Goal: Transaction & Acquisition: Purchase product/service

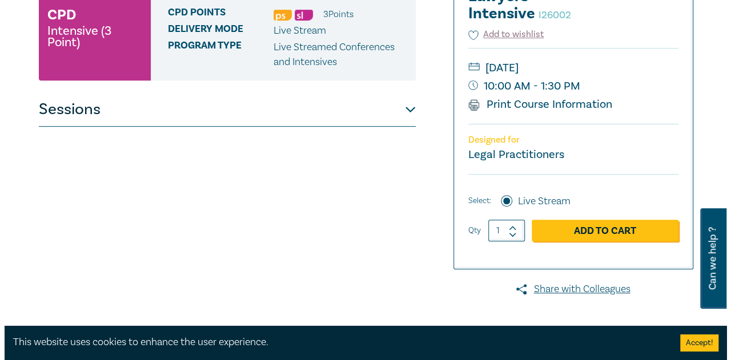
scroll to position [228, 0]
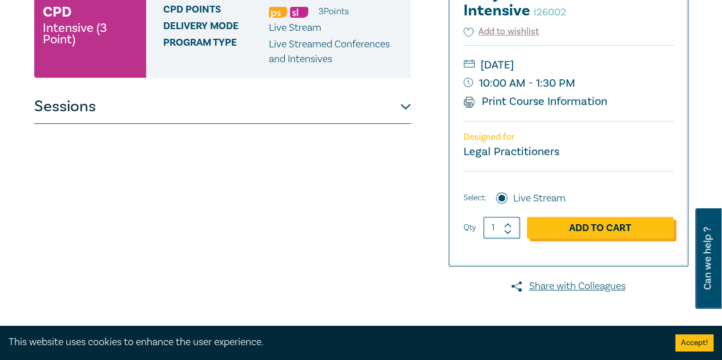
click at [579, 217] on link "Add to Cart" at bounding box center [600, 228] width 147 height 22
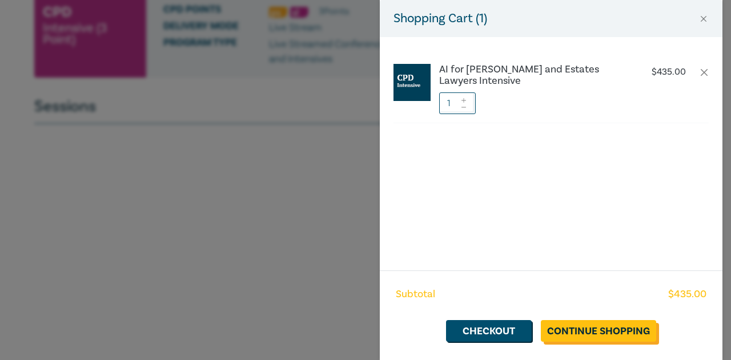
click at [654, 332] on link "Continue Shopping" at bounding box center [598, 331] width 115 height 22
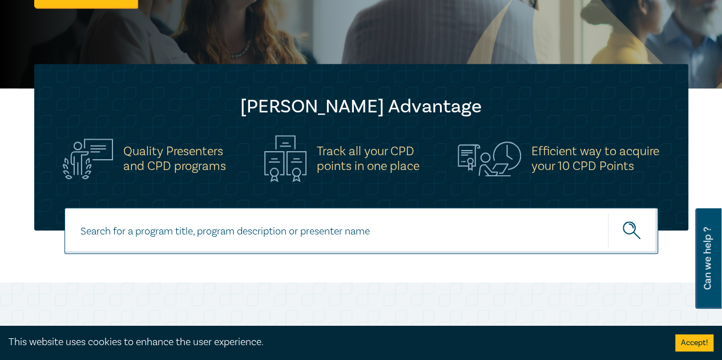
scroll to position [400, 0]
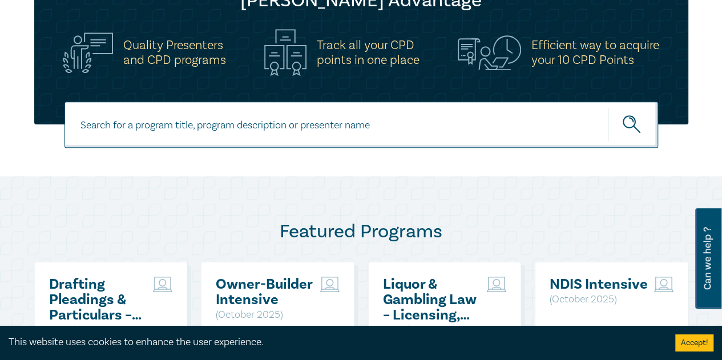
click at [156, 128] on input at bounding box center [362, 125] width 594 height 46
paste input "Solicitors Certificates, Mortgages & Guarantees – Risky Business"
type input "Solicitors Certificates, Mortgages & Guarantees – Risky Business"
click at [608, 107] on button "submit" at bounding box center [633, 124] width 50 height 35
click at [630, 132] on icon "submit" at bounding box center [633, 125] width 20 height 20
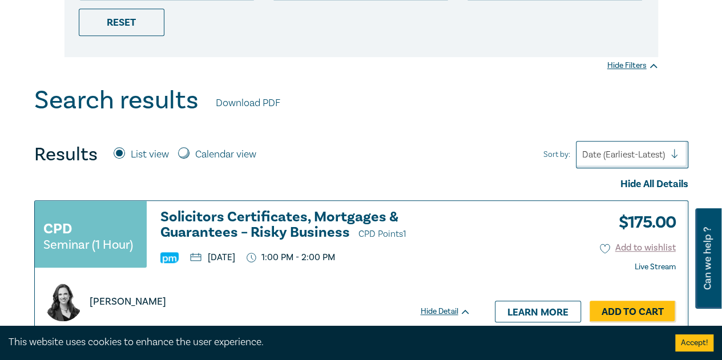
scroll to position [400, 0]
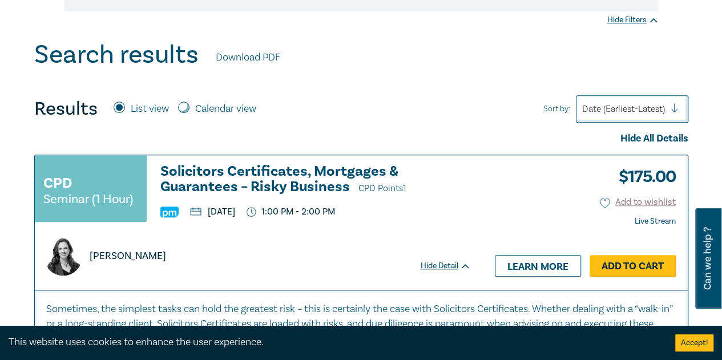
click at [626, 264] on link "Add to Cart" at bounding box center [633, 266] width 86 height 22
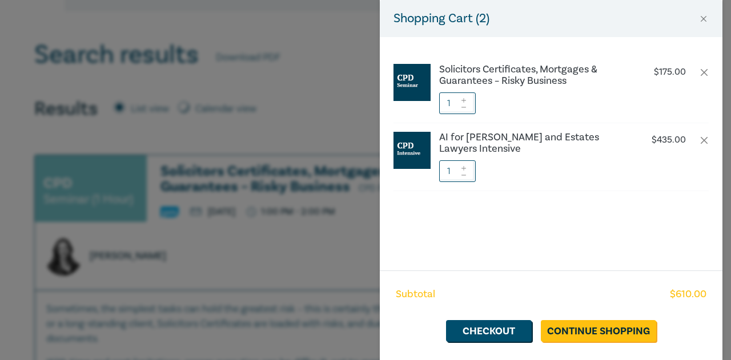
click at [229, 166] on div "Shopping Cart ( 2 ) Solicitors Certificates, Mortgages & Guarantees – Risky Bus…" at bounding box center [365, 180] width 731 height 360
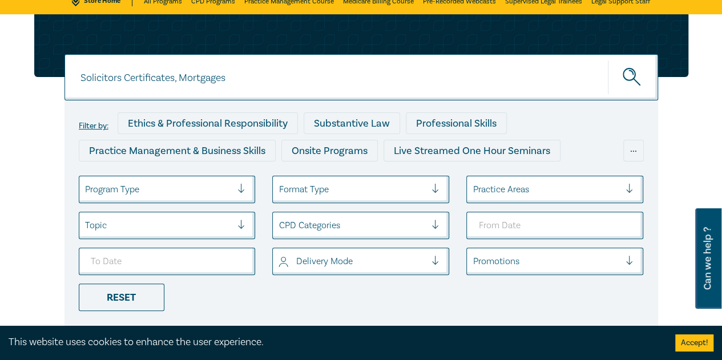
scroll to position [0, 0]
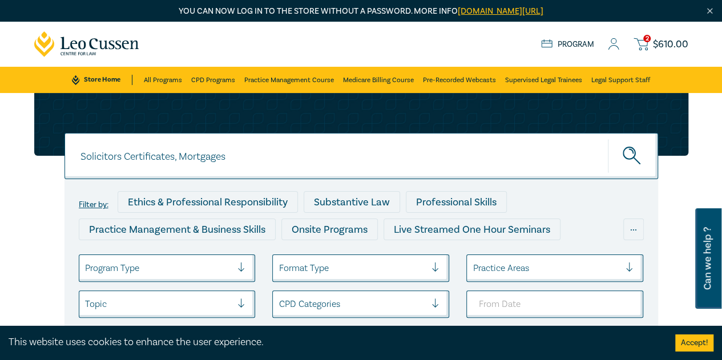
click at [220, 165] on input "Solicitors Certificates, Mortgages" at bounding box center [362, 156] width 594 height 46
paste input "Mastering Interview Techniques: Building Rapport and Gathering Fact"
type input "Mastering Interview Techniques: Building Rapport and Gathering Facts"
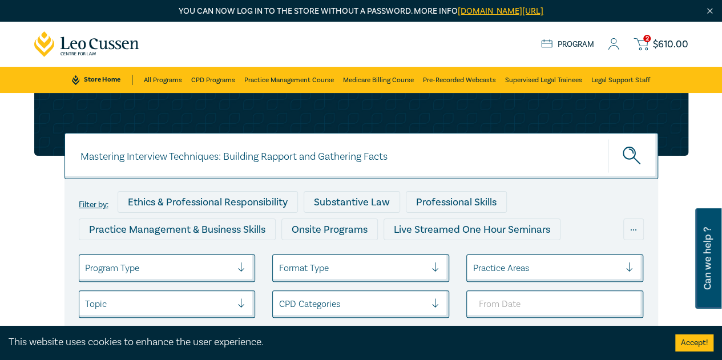
click at [608, 139] on button "submit" at bounding box center [633, 156] width 50 height 35
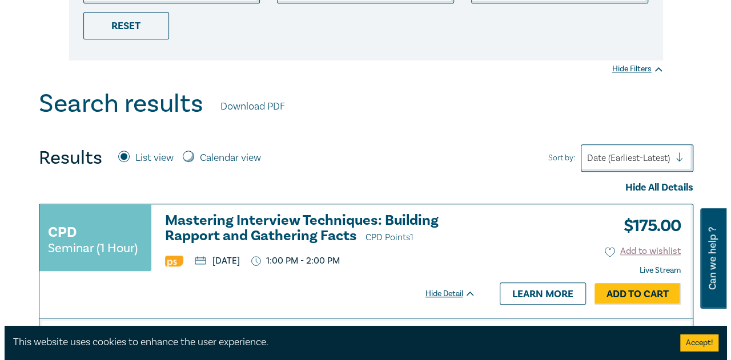
scroll to position [400, 0]
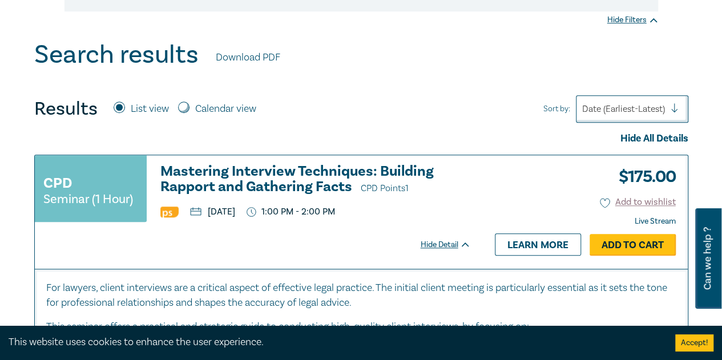
click at [648, 241] on link "Add to Cart" at bounding box center [633, 245] width 86 height 22
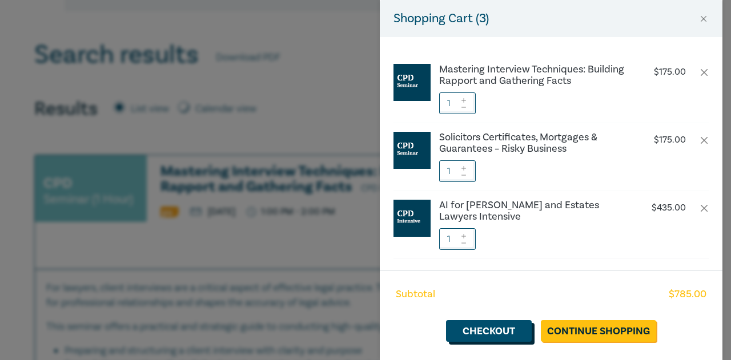
click at [507, 329] on link "Checkout" at bounding box center [489, 331] width 86 height 22
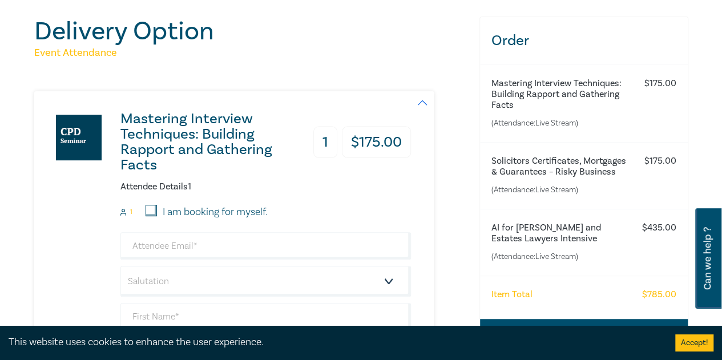
scroll to position [114, 0]
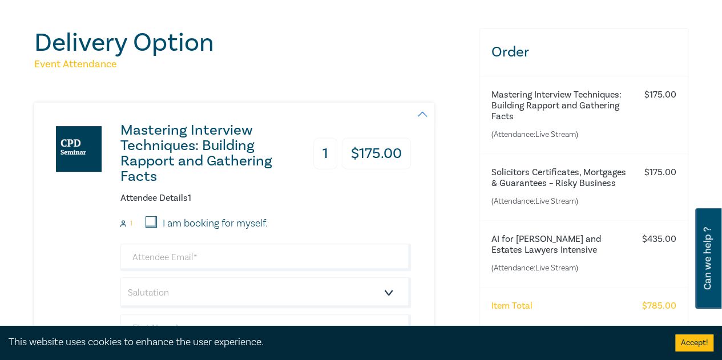
click at [147, 221] on input "I am booking for myself." at bounding box center [151, 221] width 11 height 11
checkbox input "true"
type input "l.barrett@mcplegal.com.au"
type input "Lauren"
type input "Barrett"
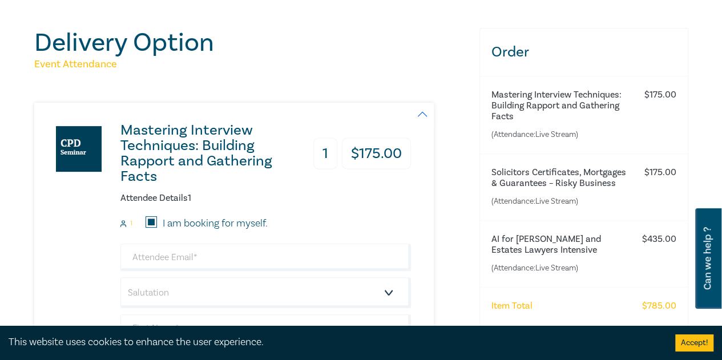
type input "437549687"
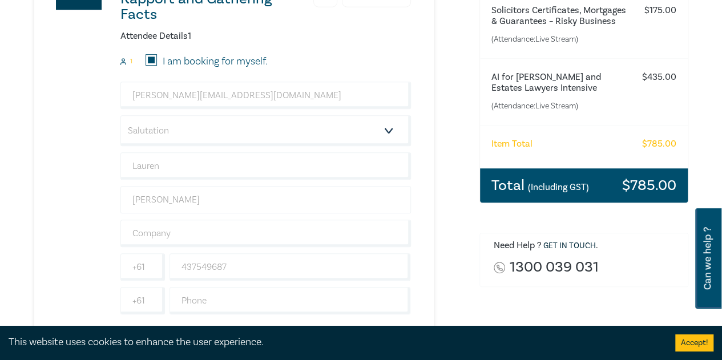
scroll to position [285, 0]
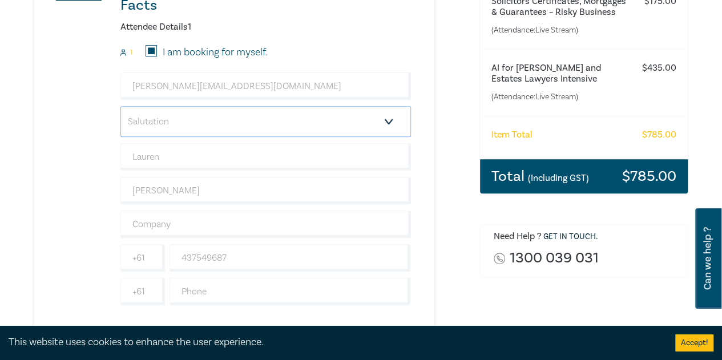
click at [175, 118] on select "Salutation Mr. Mrs. Ms. Miss Dr. Prof. Other" at bounding box center [265, 121] width 291 height 31
select select "Mrs."
click at [120, 106] on select "Salutation Mr. Mrs. Ms. Miss Dr. Prof. Other" at bounding box center [265, 121] width 291 height 31
click at [160, 160] on input "Lauren" at bounding box center [265, 156] width 291 height 27
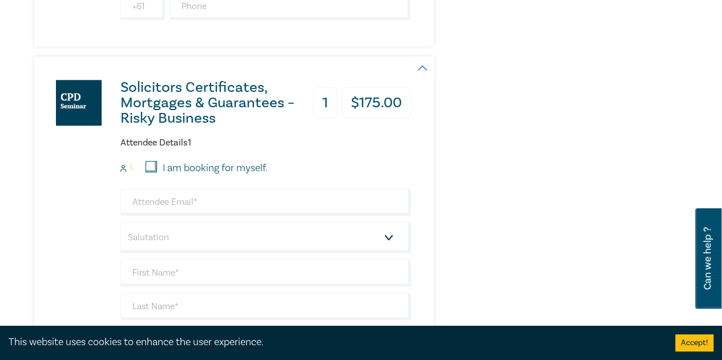
click at [163, 167] on label "I am booking for myself." at bounding box center [215, 168] width 105 height 15
click at [157, 167] on input "I am booking for myself." at bounding box center [151, 166] width 11 height 11
checkbox input "true"
type input "l.barrett@mcplegal.com.au"
type input "Lauren"
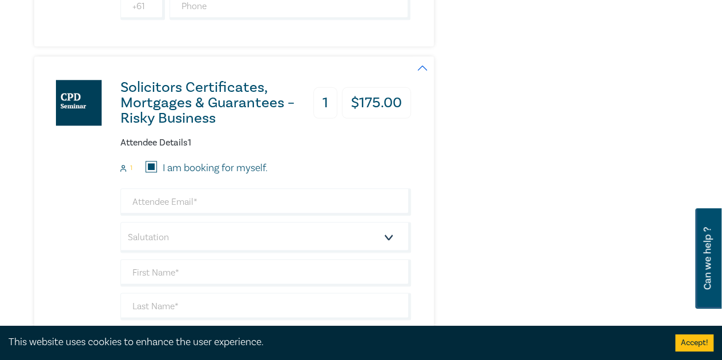
type input "Barrett"
type input "437549687"
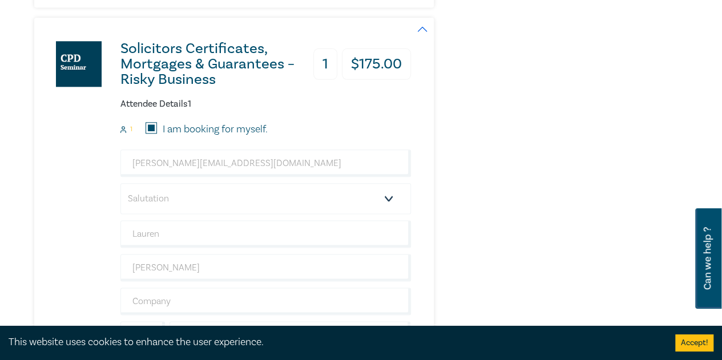
scroll to position [628, 0]
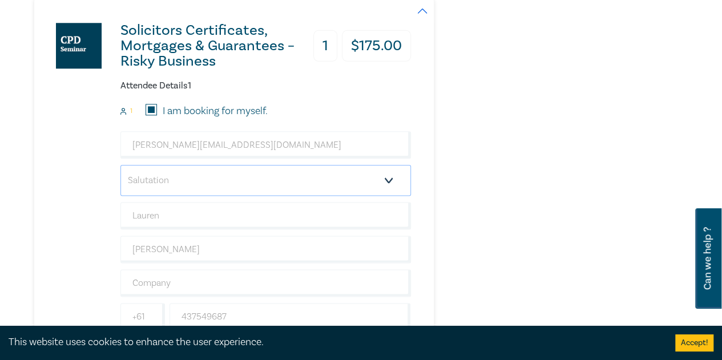
click at [168, 187] on select "Salutation Mr. Mrs. Ms. Miss Dr. Prof. Other" at bounding box center [265, 180] width 291 height 31
click at [168, 186] on select "Salutation Mr. Mrs. Ms. Miss Dr. Prof. Other" at bounding box center [265, 180] width 291 height 31
select select "Mrs."
click at [120, 165] on select "Salutation Mr. Mrs. Ms. Miss Dr. Prof. Other" at bounding box center [265, 180] width 291 height 31
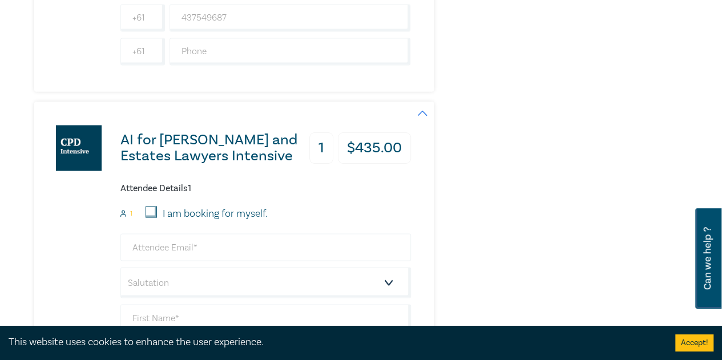
scroll to position [970, 0]
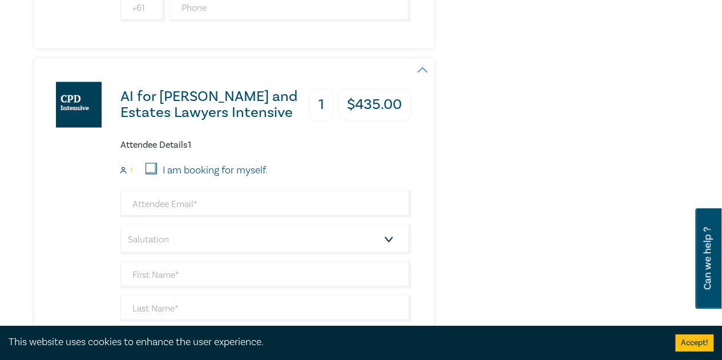
click at [152, 172] on form "1 I am booking for myself. Salutation Mr. Mrs. Ms. Miss Dr. Prof. Other +61 +61…" at bounding box center [265, 293] width 291 height 260
click at [156, 163] on input "I am booking for myself." at bounding box center [151, 168] width 11 height 11
checkbox input "true"
type input "l.barrett@mcplegal.com.au"
type input "Lauren"
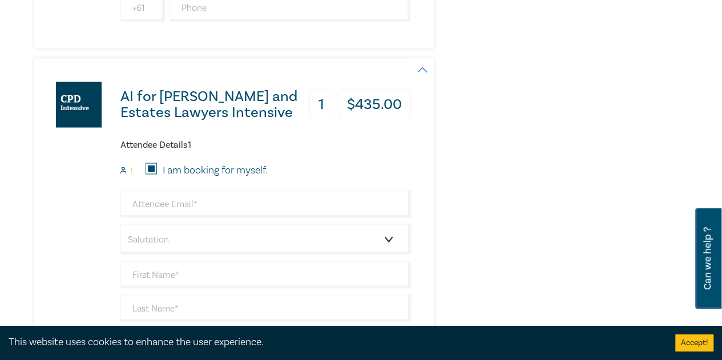
type input "Barrett"
type input "437549687"
click at [171, 198] on input "l.barrett@mcplegal.com.au" at bounding box center [265, 203] width 291 height 27
click at [177, 231] on select "Salutation Mr. Mrs. Ms. Miss Dr. Prof. Other" at bounding box center [265, 239] width 291 height 31
select select "Mrs."
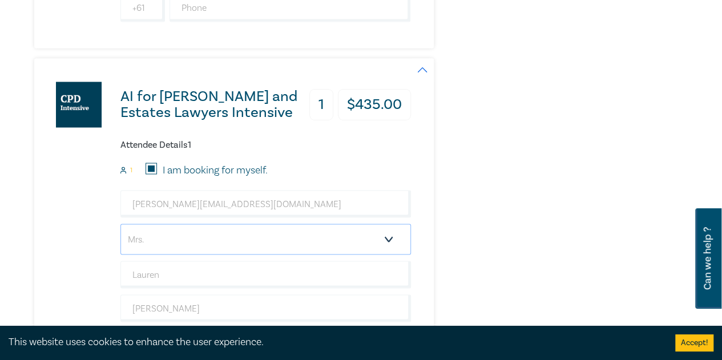
click at [120, 224] on select "Salutation Mr. Mrs. Ms. Miss Dr. Prof. Other" at bounding box center [265, 239] width 291 height 31
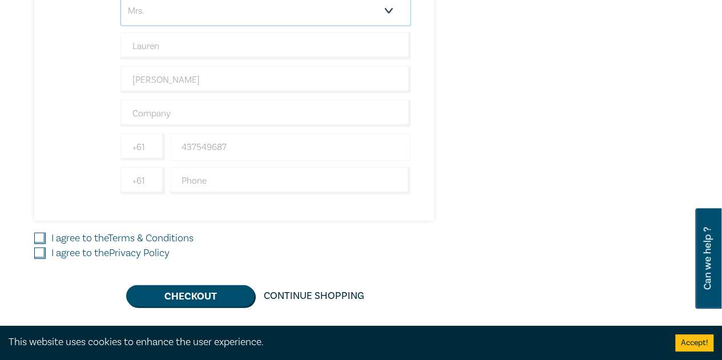
scroll to position [1256, 0]
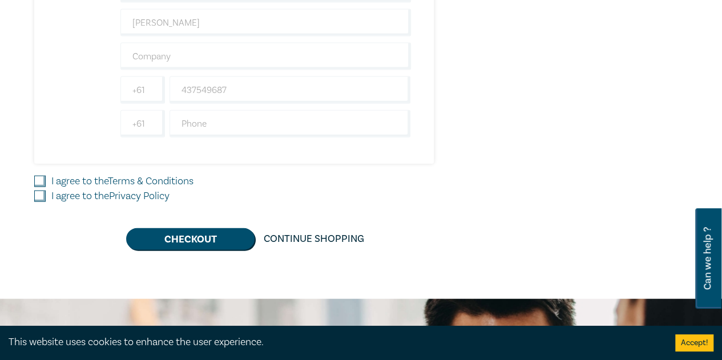
click at [103, 174] on label "I agree to the Terms & Conditions" at bounding box center [122, 181] width 142 height 15
click at [46, 176] on input "I agree to the Terms & Conditions" at bounding box center [39, 181] width 11 height 11
checkbox input "true"
click at [43, 189] on div "I agree to the Privacy Policy" at bounding box center [250, 196] width 432 height 15
click at [45, 191] on input "I agree to the Privacy Policy" at bounding box center [39, 196] width 11 height 11
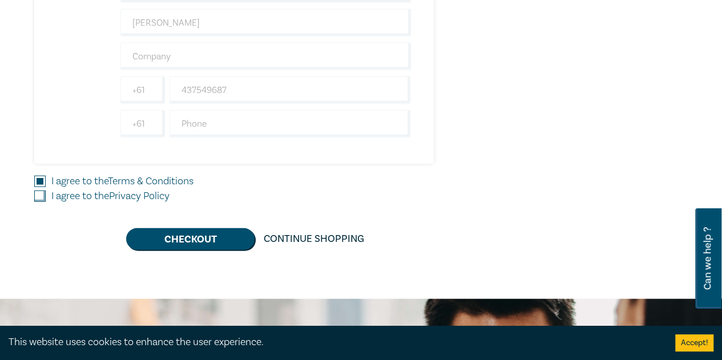
checkbox input "true"
click at [206, 230] on button "Checkout" at bounding box center [190, 239] width 128 height 22
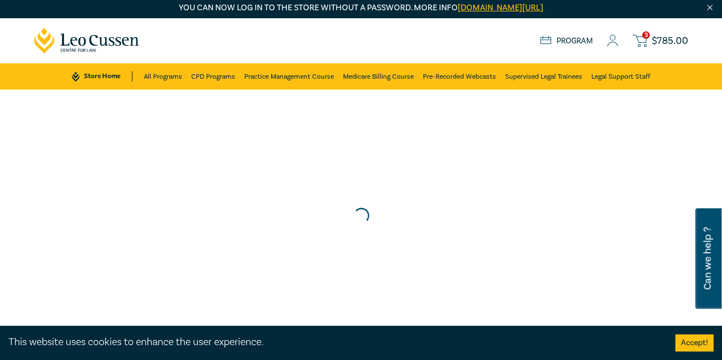
scroll to position [0, 0]
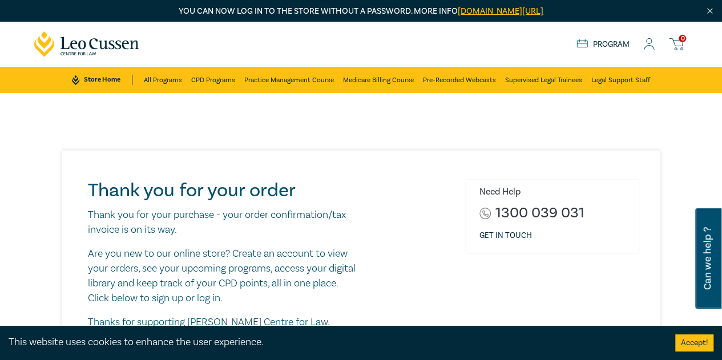
click at [89, 38] on icon at bounding box center [87, 44] width 106 height 26
click at [651, 46] on icon at bounding box center [648, 44] width 11 height 12
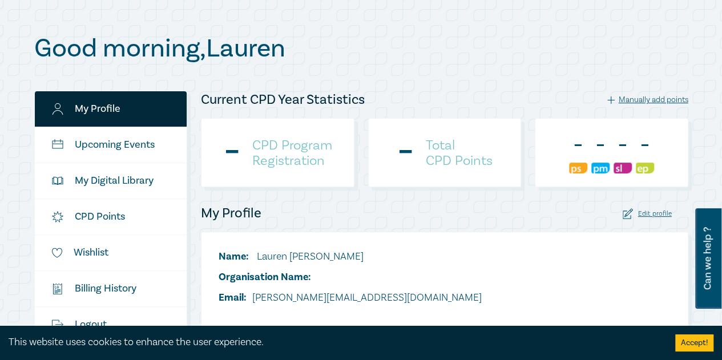
scroll to position [114, 0]
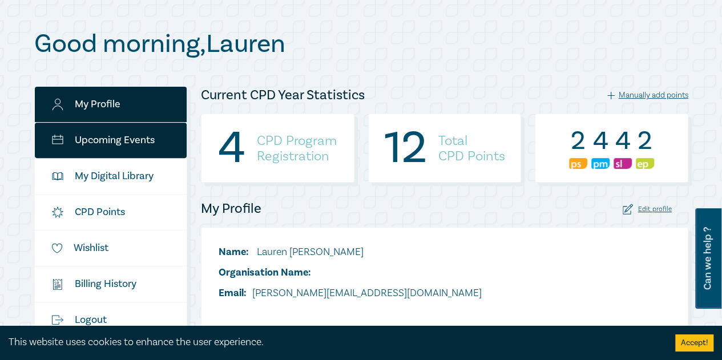
click at [143, 138] on link "Upcoming Events" at bounding box center [111, 140] width 152 height 35
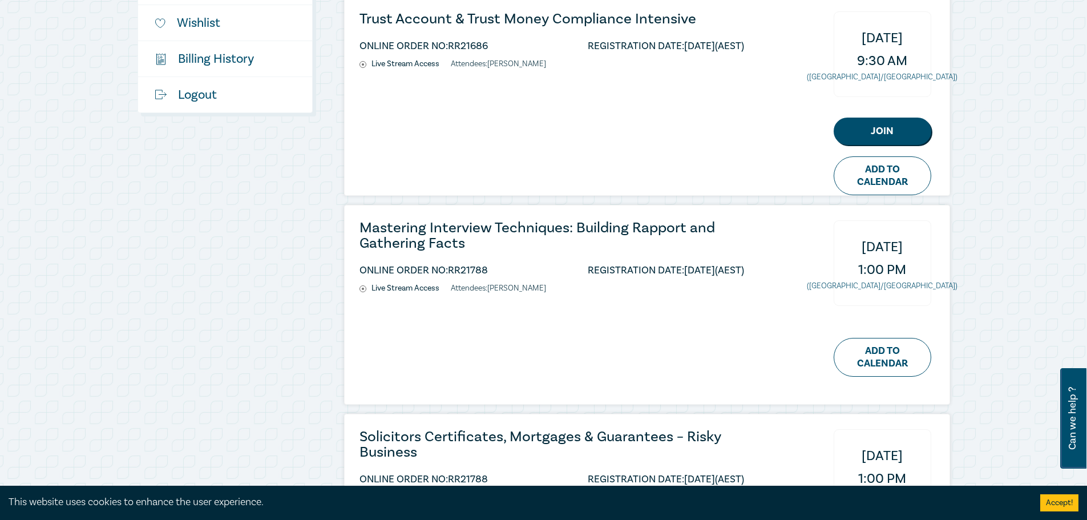
scroll to position [228, 0]
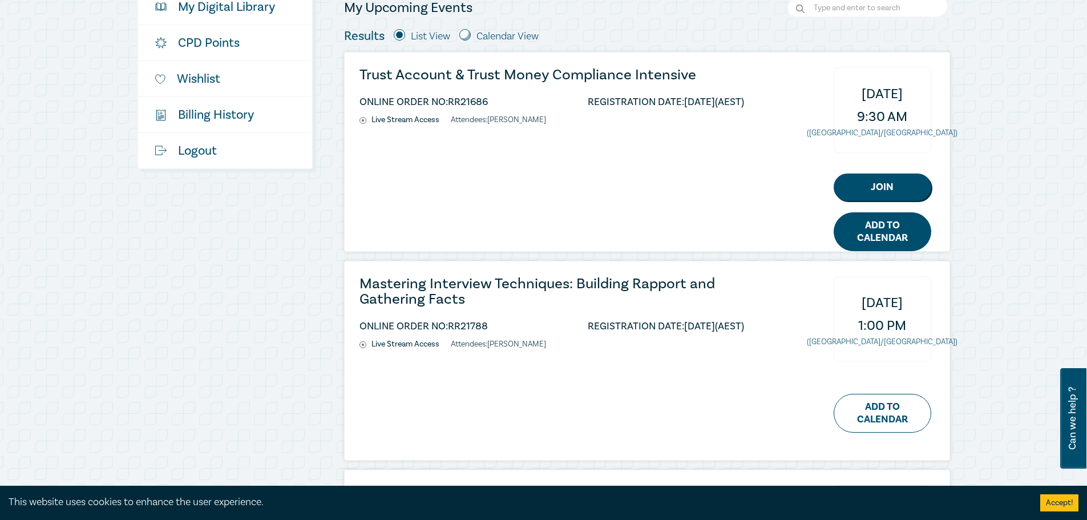
click at [722, 236] on link "Add to Calendar" at bounding box center [883, 231] width 98 height 39
click at [722, 145] on div "Trust Account & Trust Money Compliance Intensive ONLINE ORDER NO: RR21686 REGIS…" at bounding box center [647, 152] width 605 height 199
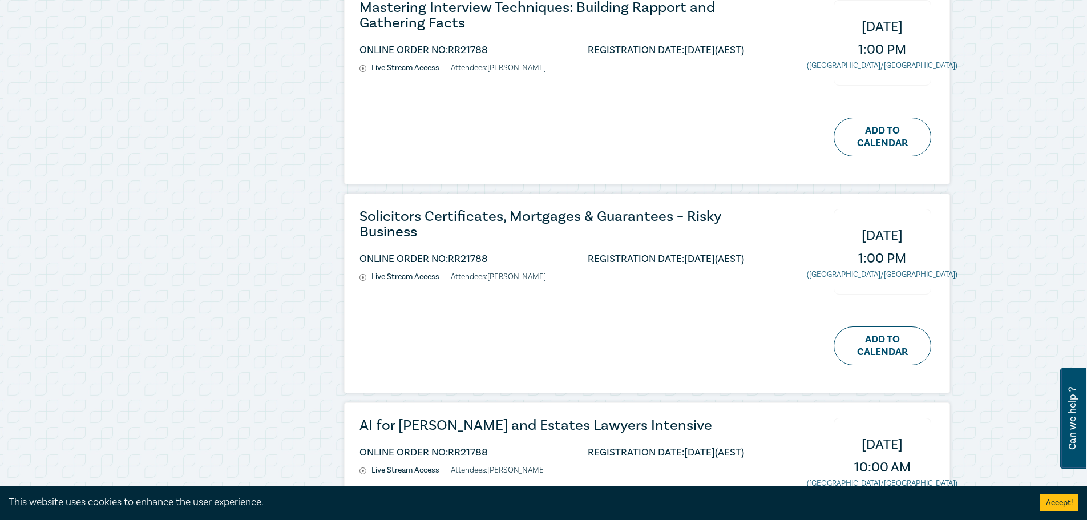
scroll to position [514, 0]
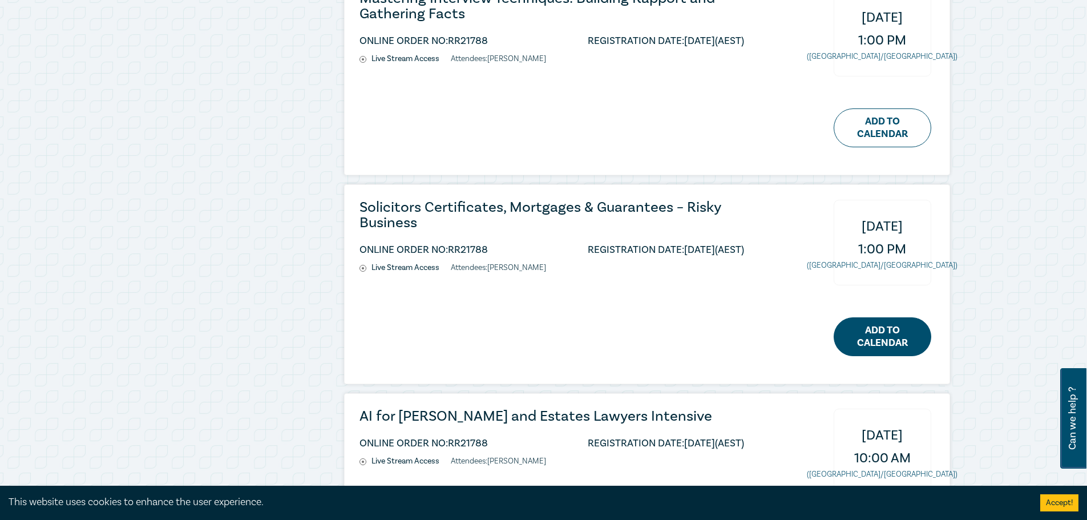
click at [722, 339] on link "Add to Calendar" at bounding box center [883, 336] width 98 height 39
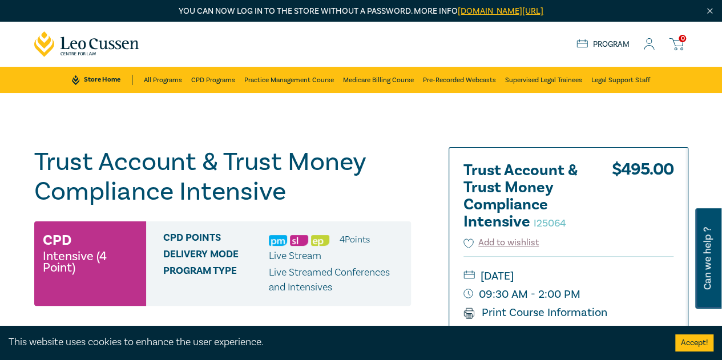
click at [234, 186] on h1 "Trust Account & Trust Money Compliance Intensive I25064" at bounding box center [222, 176] width 377 height 59
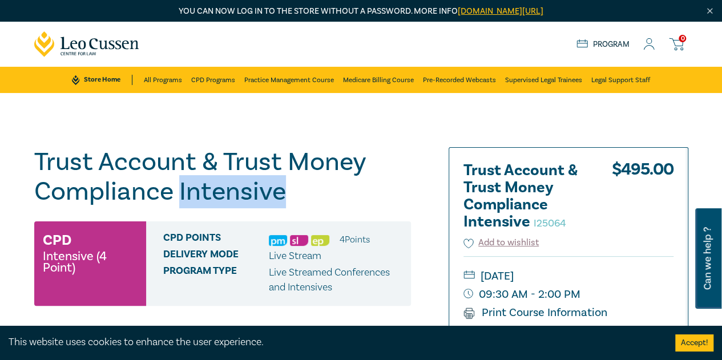
click at [234, 186] on h1 "Trust Account & Trust Money Compliance Intensive I25064" at bounding box center [222, 176] width 377 height 59
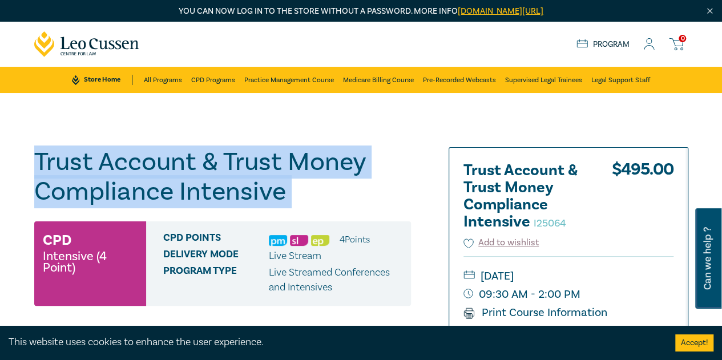
click at [234, 186] on h1 "Trust Account & Trust Money Compliance Intensive I25064" at bounding box center [222, 176] width 377 height 59
copy h1 "Trust Account & Trust Money Compliance Intensive I25064"
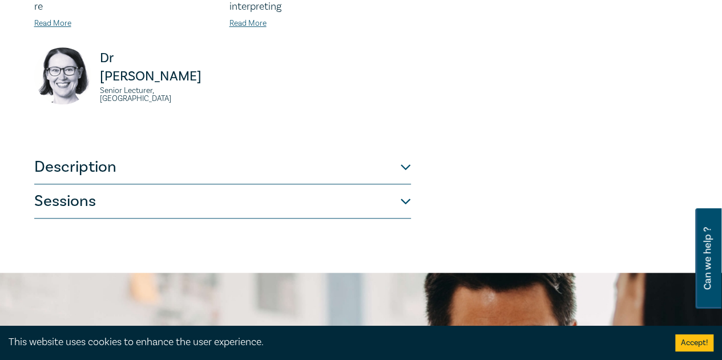
click at [214, 179] on button "Description" at bounding box center [222, 167] width 377 height 34
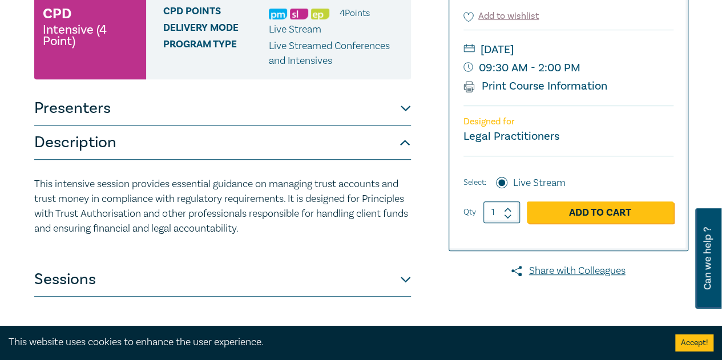
scroll to position [220, 0]
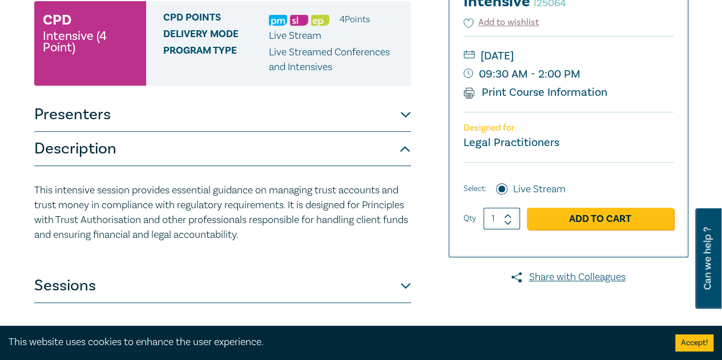
click at [92, 277] on button "Sessions" at bounding box center [222, 286] width 377 height 34
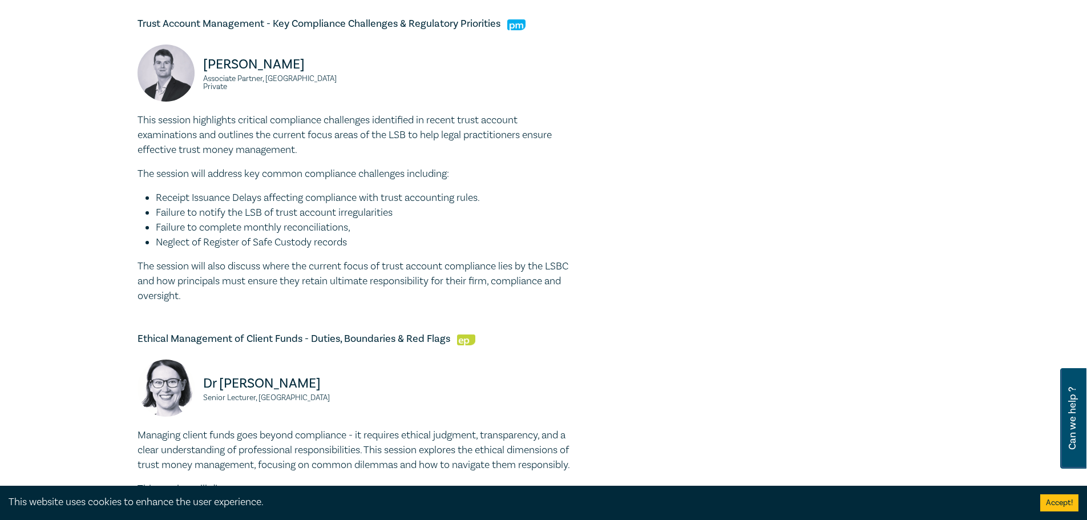
scroll to position [963, 0]
